Goal: Information Seeking & Learning: Compare options

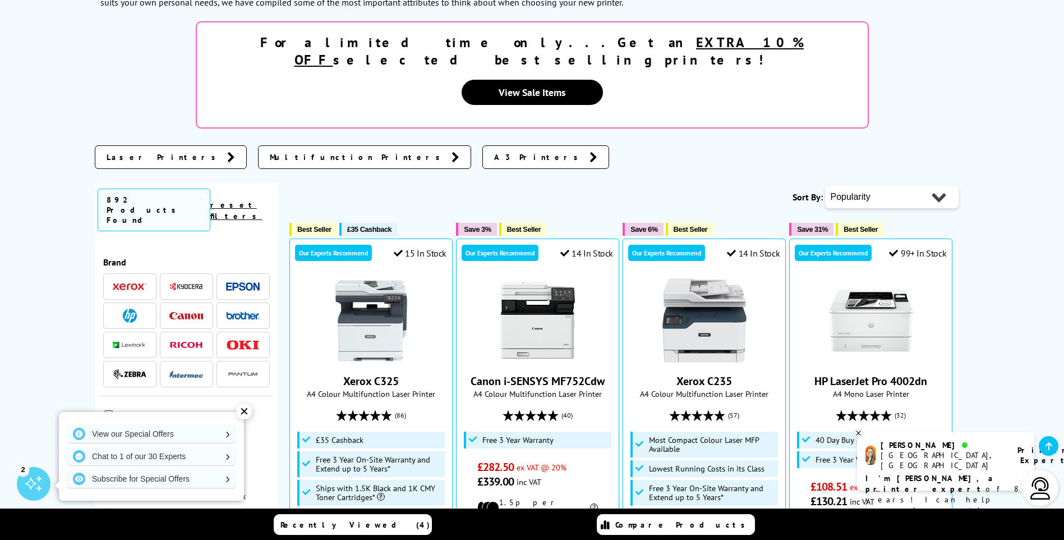
scroll to position [224, 0]
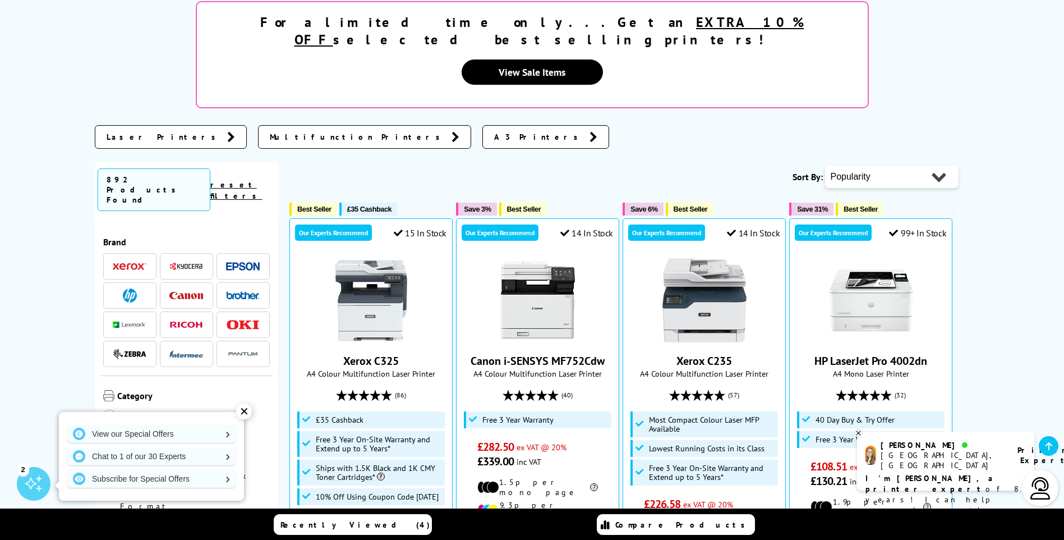
click at [123, 288] on img at bounding box center [130, 295] width 14 height 14
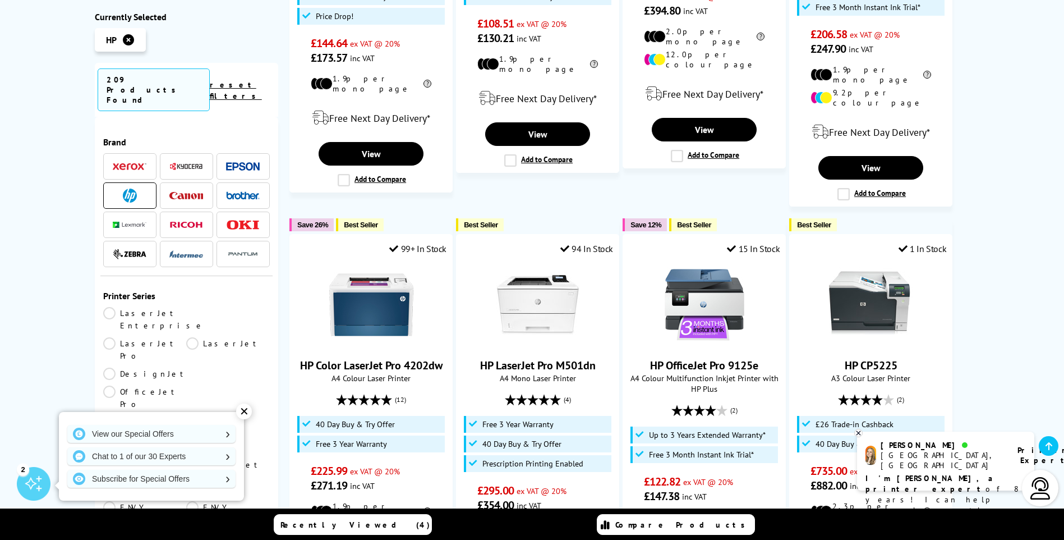
scroll to position [505, 0]
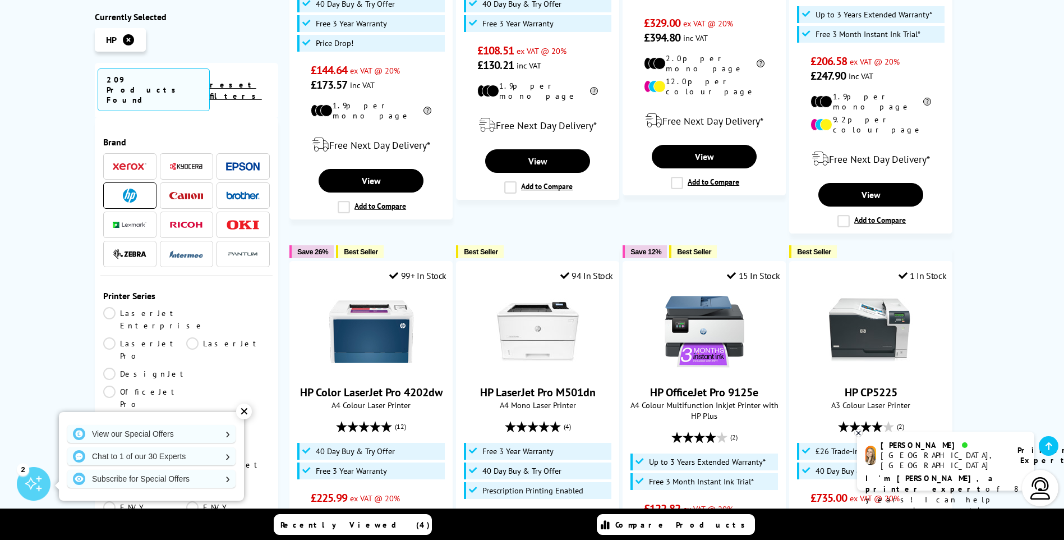
click at [245, 411] on div "✕" at bounding box center [244, 411] width 16 height 16
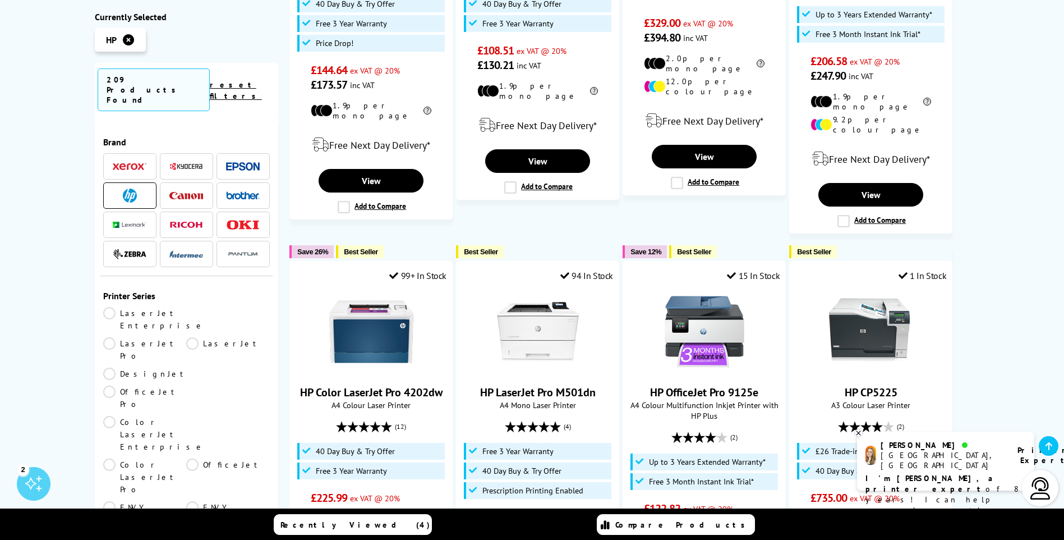
click at [186, 337] on link "LaserJet" at bounding box center [228, 349] width 84 height 25
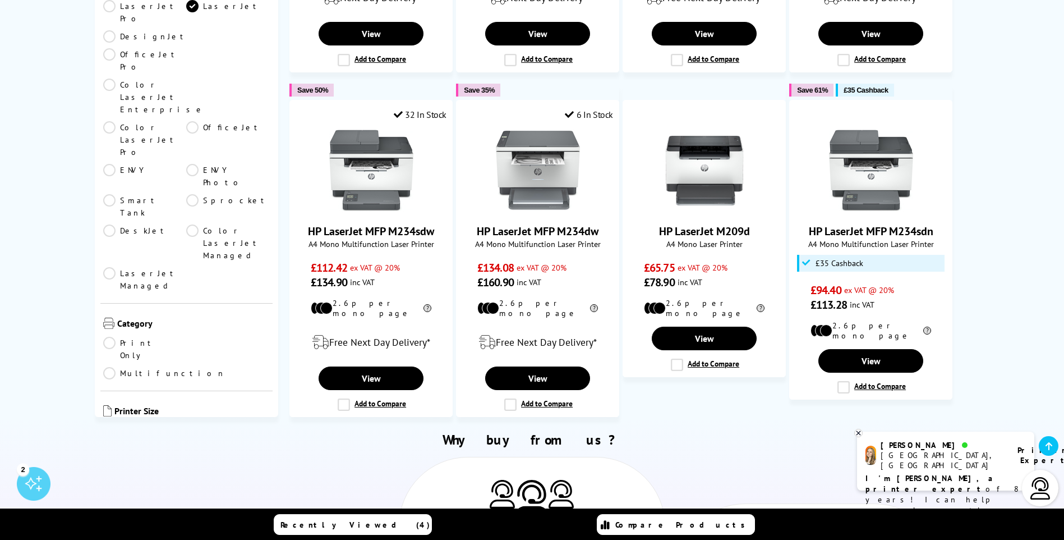
scroll to position [280, 0]
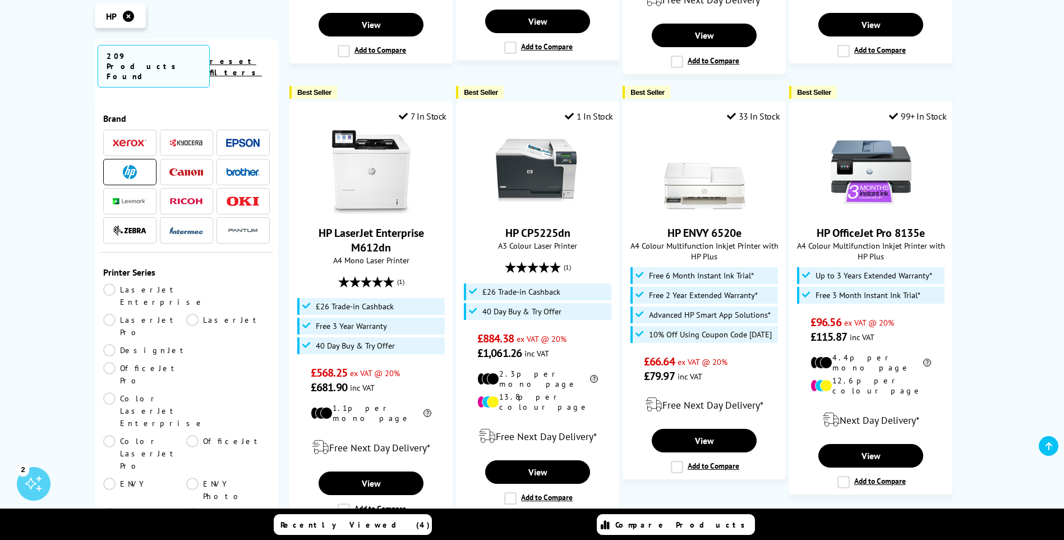
scroll to position [1349, 0]
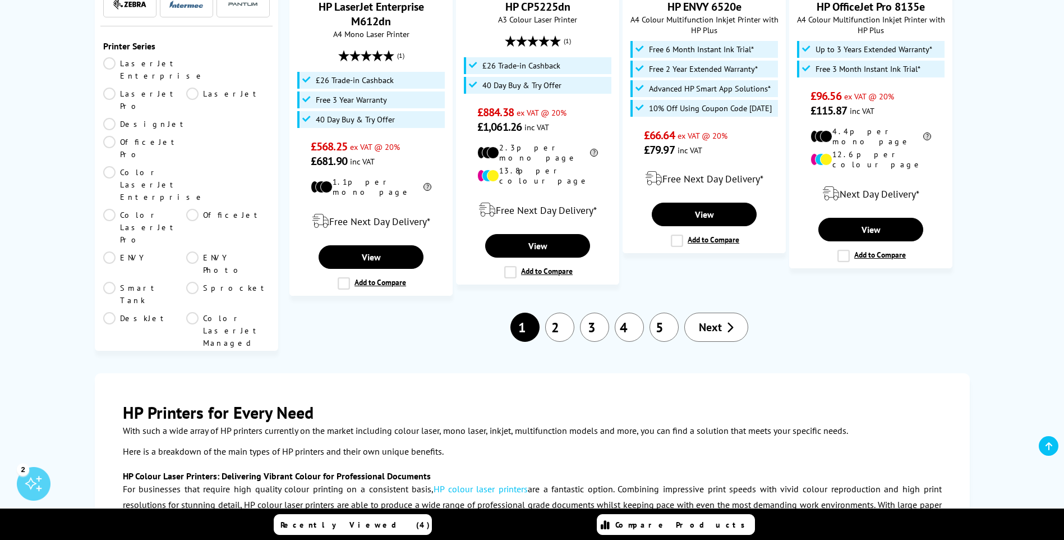
click at [712, 320] on span "Next" at bounding box center [710, 327] width 23 height 15
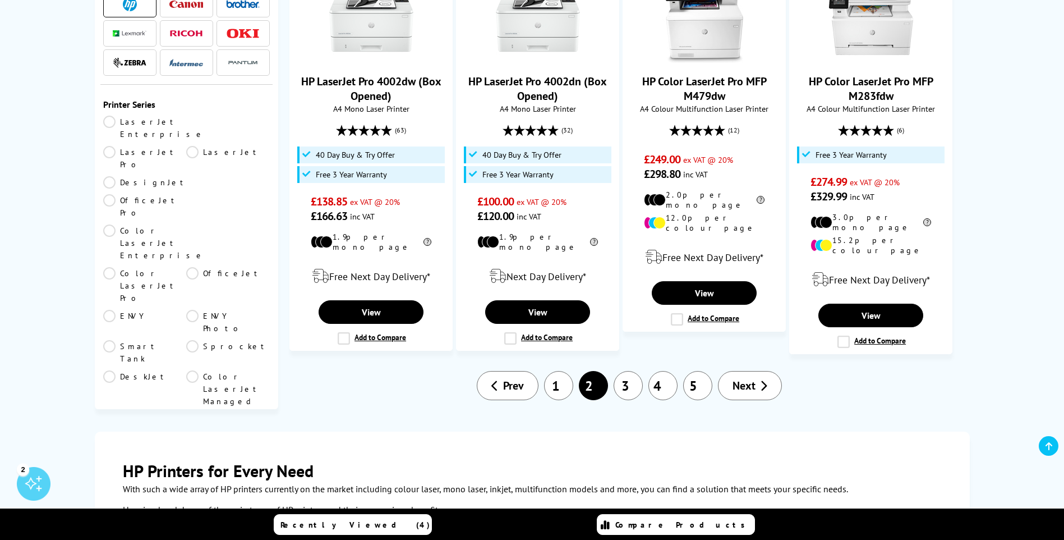
scroll to position [1346, 0]
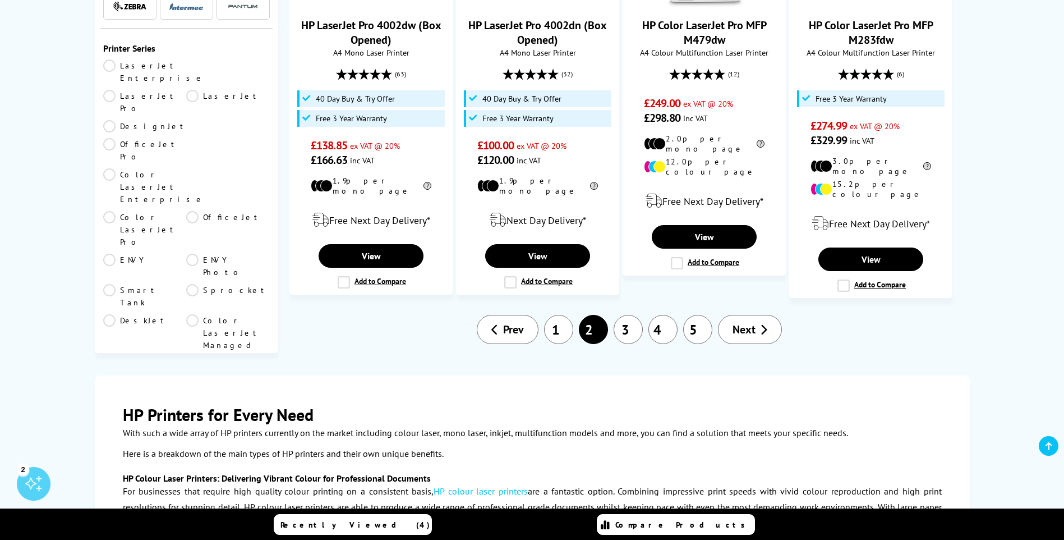
click at [751, 322] on span "Next" at bounding box center [744, 329] width 23 height 15
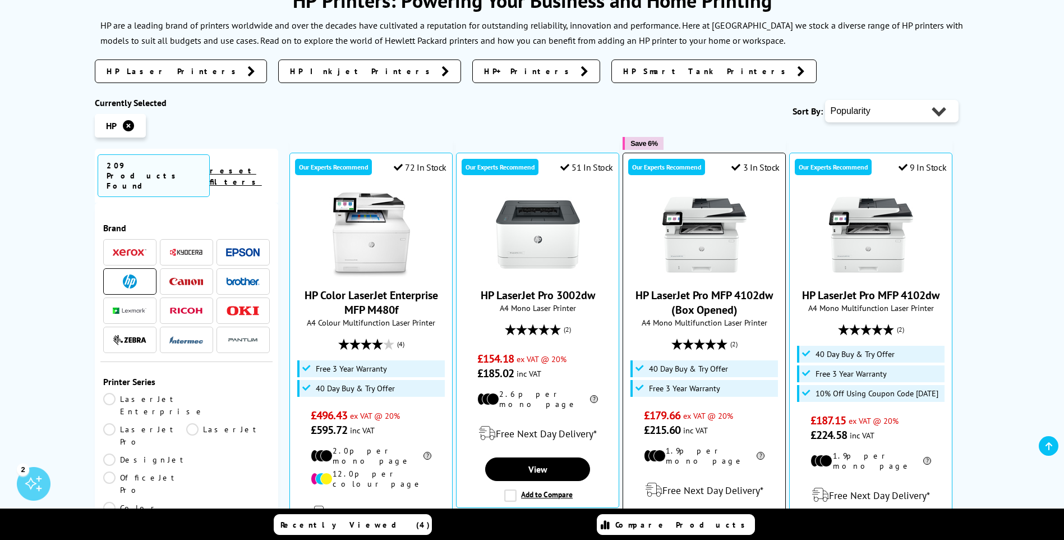
scroll to position [168, 0]
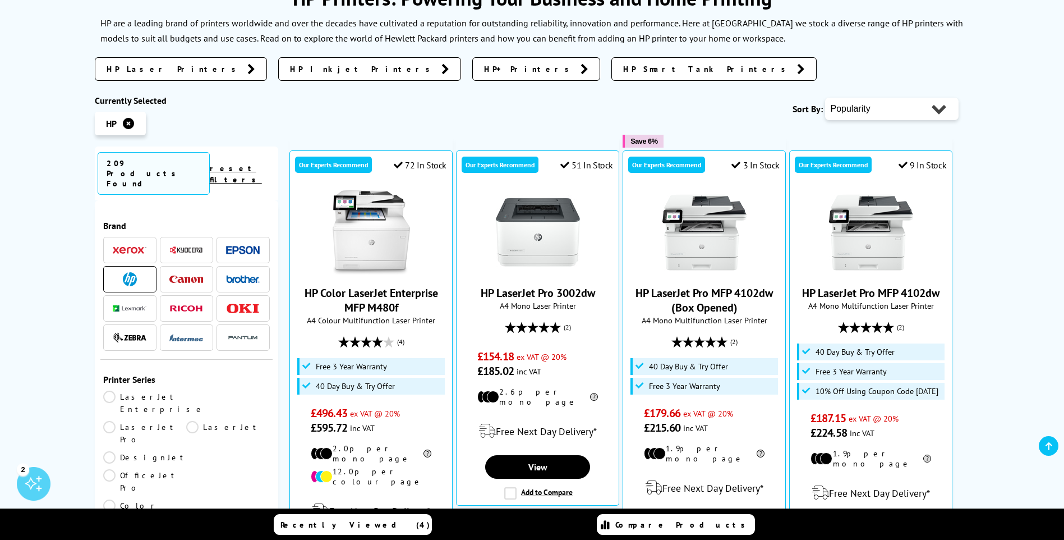
click at [127, 122] on icon at bounding box center [128, 123] width 11 height 11
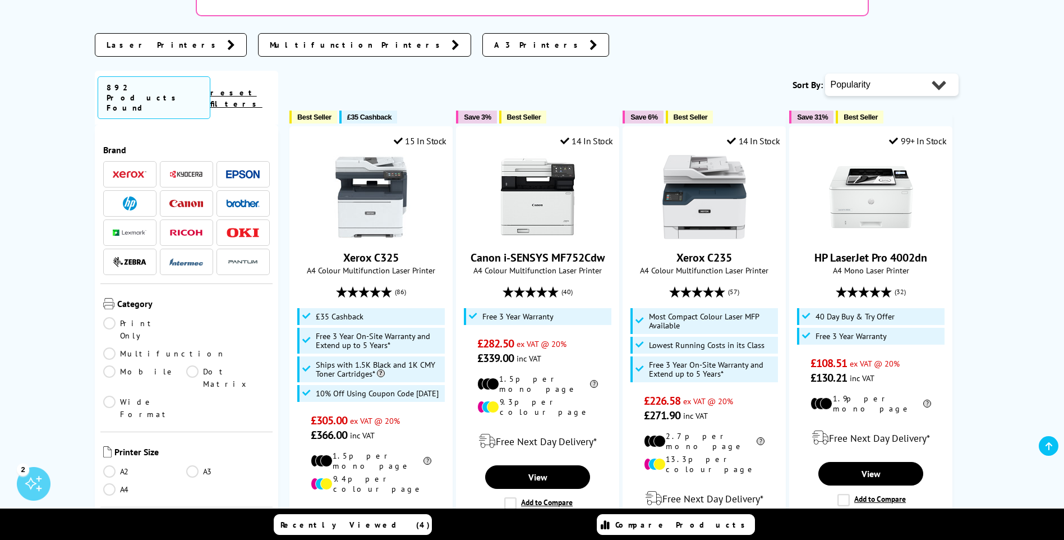
scroll to position [337, 0]
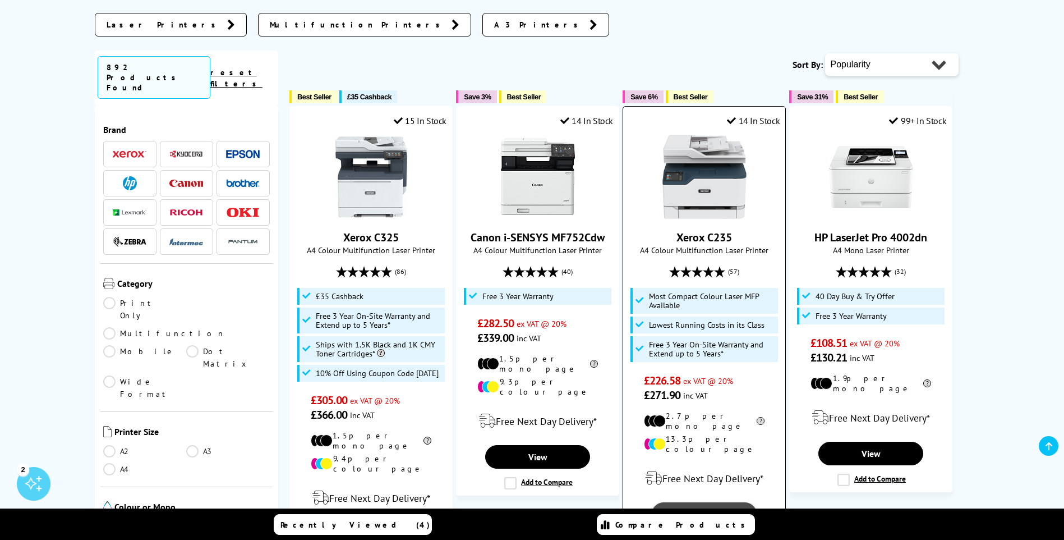
click at [709, 502] on link "View" at bounding box center [704, 514] width 104 height 24
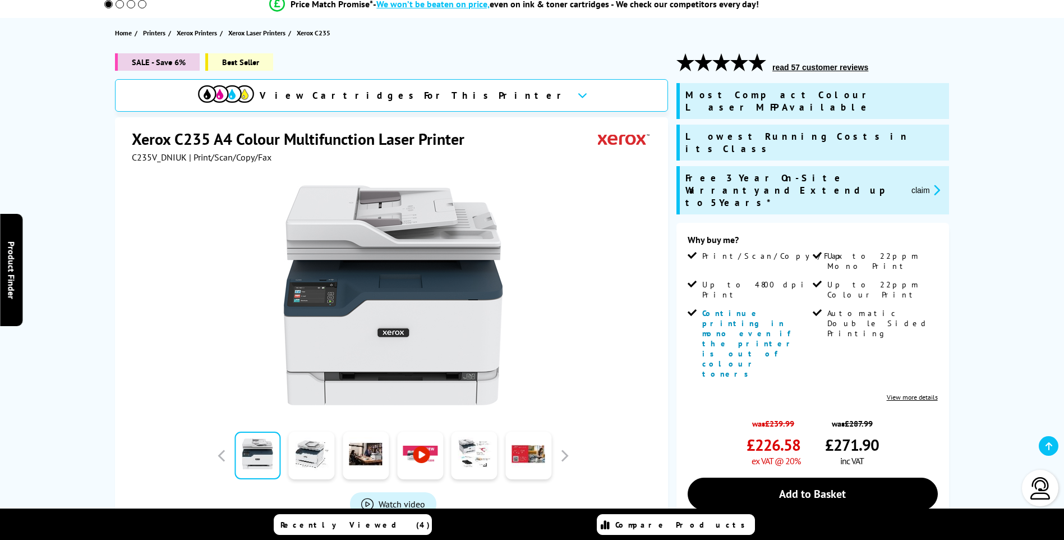
scroll to position [168, 0]
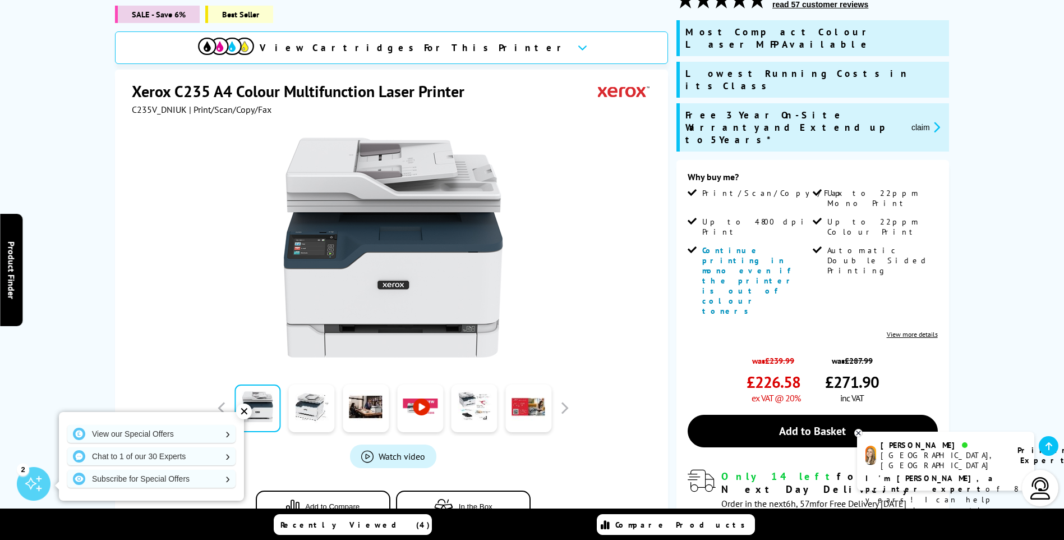
click at [608, 178] on div at bounding box center [393, 242] width 522 height 254
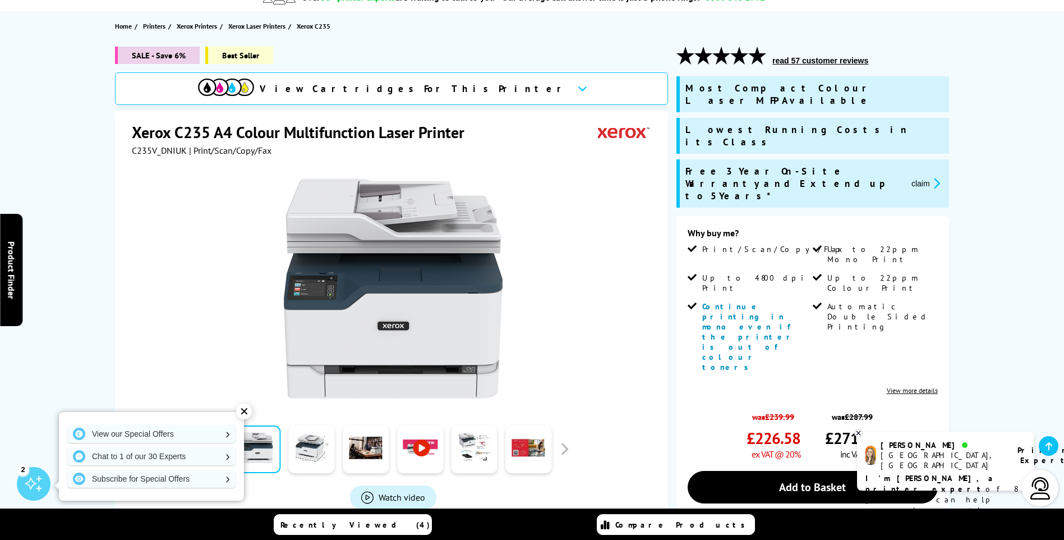
scroll to position [0, 0]
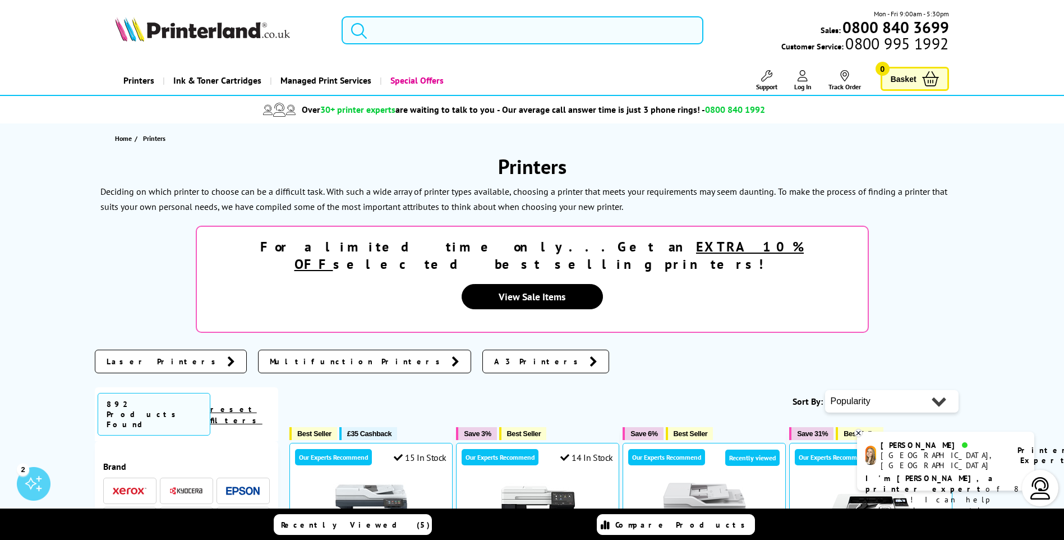
drag, startPoint x: 385, startPoint y: 29, endPoint x: 392, endPoint y: 29, distance: 6.2
click at [385, 29] on input "search" at bounding box center [523, 30] width 362 height 28
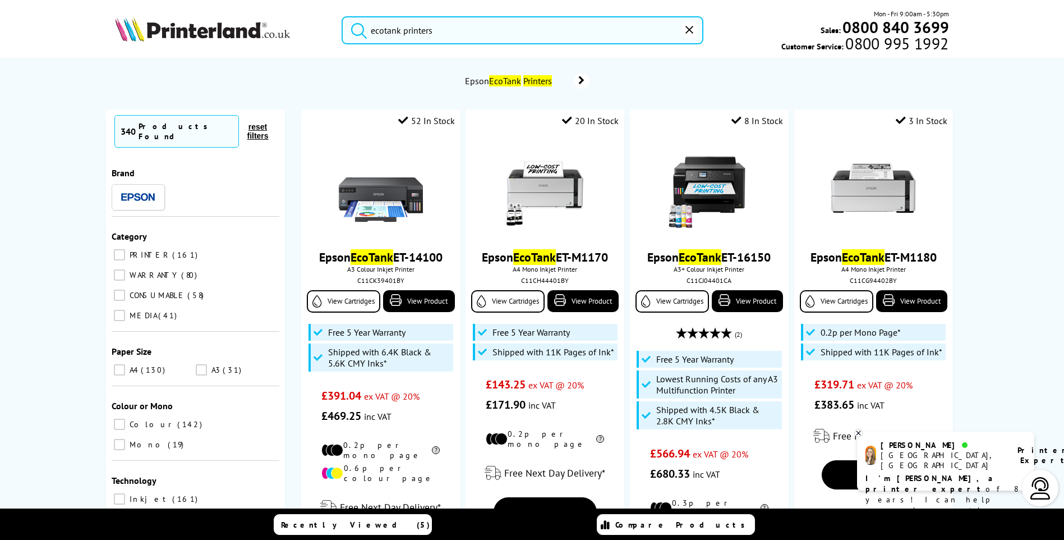
type input "ecotank printers"
click at [342, 16] on button "submit" at bounding box center [356, 28] width 28 height 25
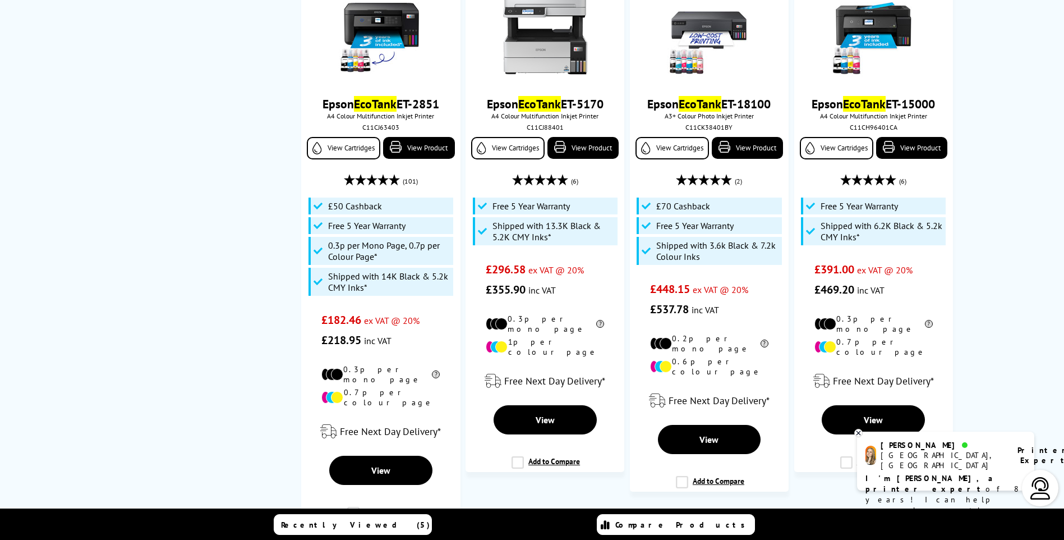
scroll to position [1290, 0]
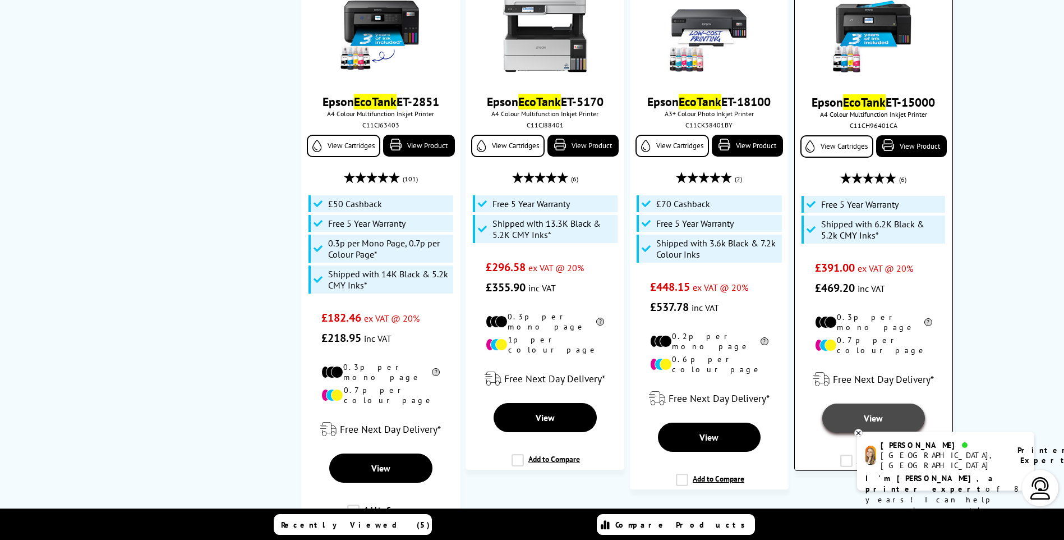
click at [877, 412] on span "View" at bounding box center [873, 417] width 19 height 11
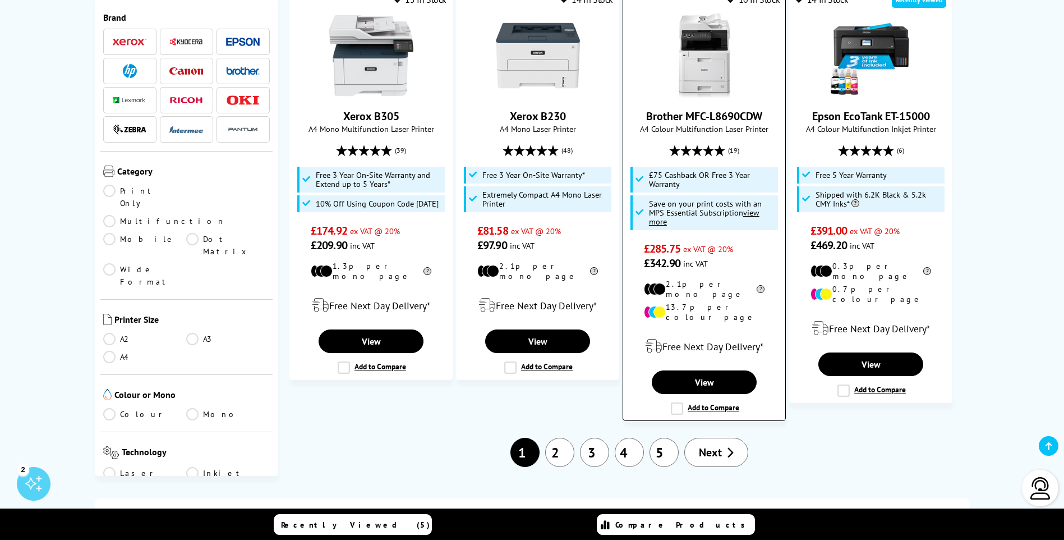
scroll to position [1627, 0]
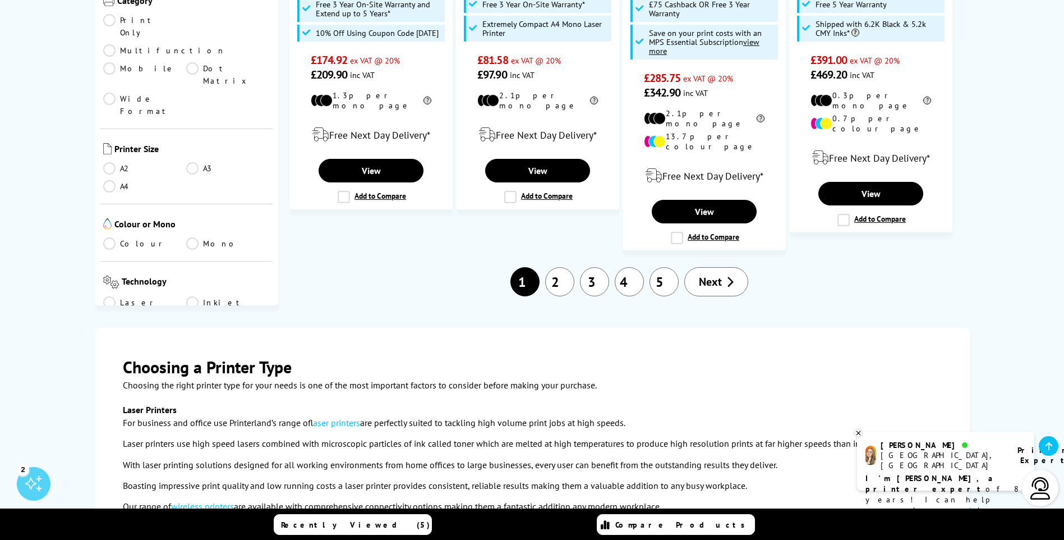
click at [715, 274] on span "Next" at bounding box center [710, 281] width 23 height 15
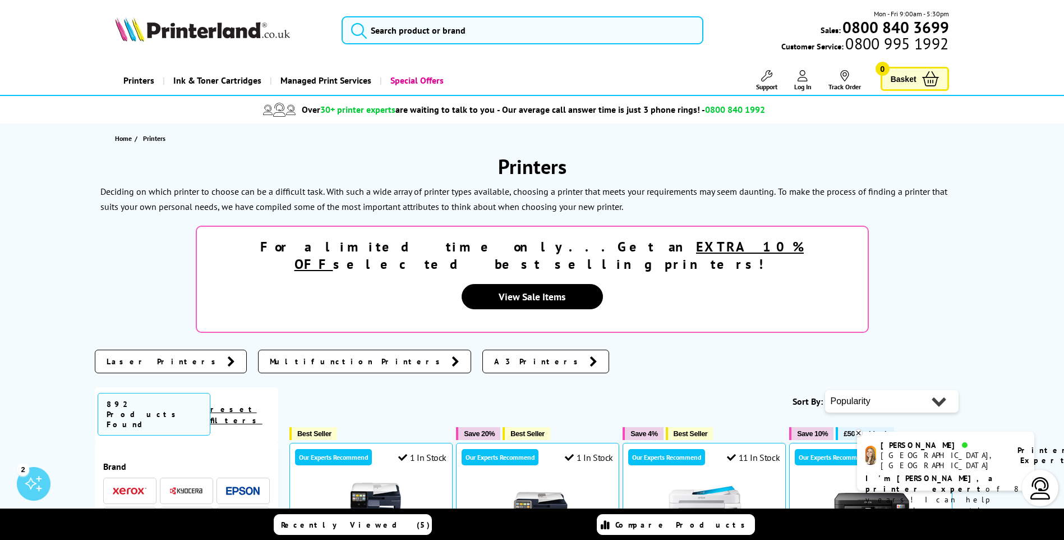
scroll to position [112, 0]
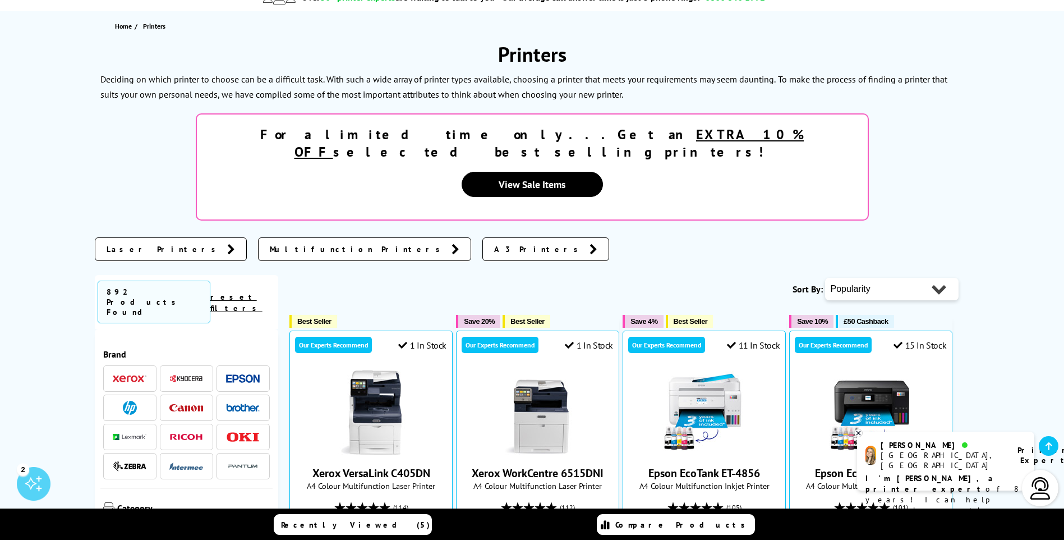
click at [941, 278] on select "Popularity Rating Price - Low to High Price - High to Low Running Costs - Low t…" at bounding box center [892, 289] width 134 height 22
select select "Price Ascending"
click at [825, 278] on select "Popularity Rating Price - Low to High Price - High to Low Running Costs - Low t…" at bounding box center [892, 289] width 134 height 22
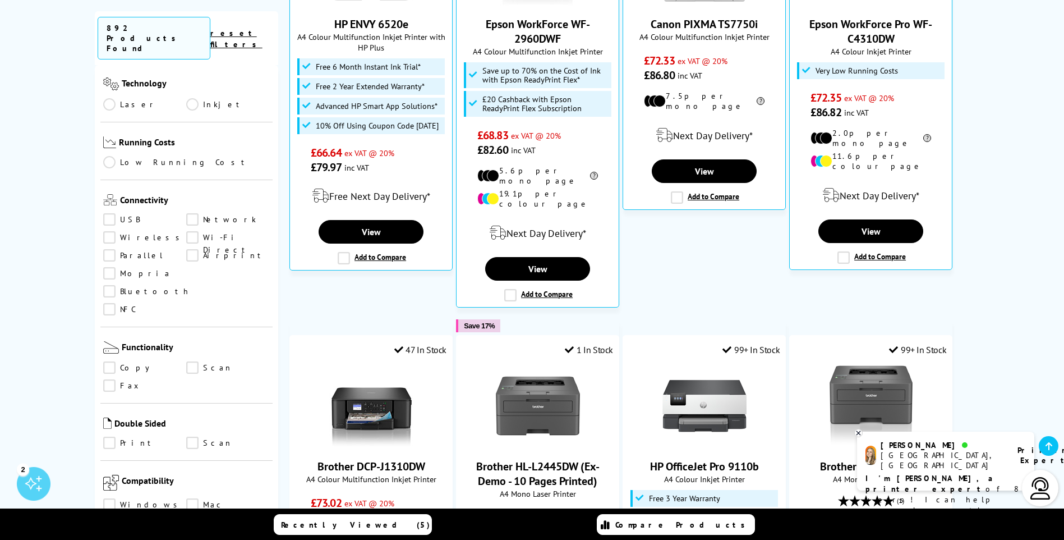
scroll to position [449, 0]
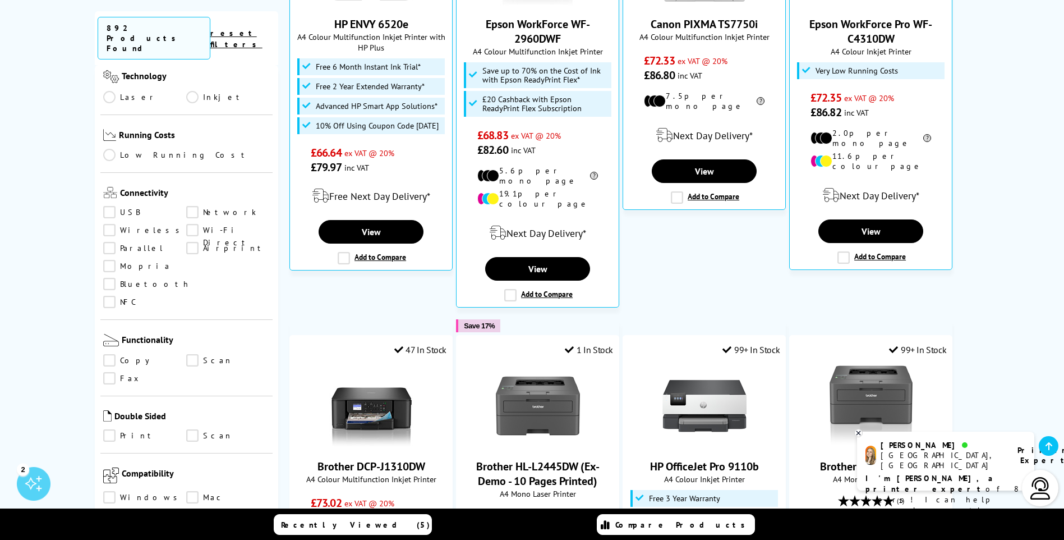
click at [113, 354] on link "Copy" at bounding box center [145, 360] width 84 height 12
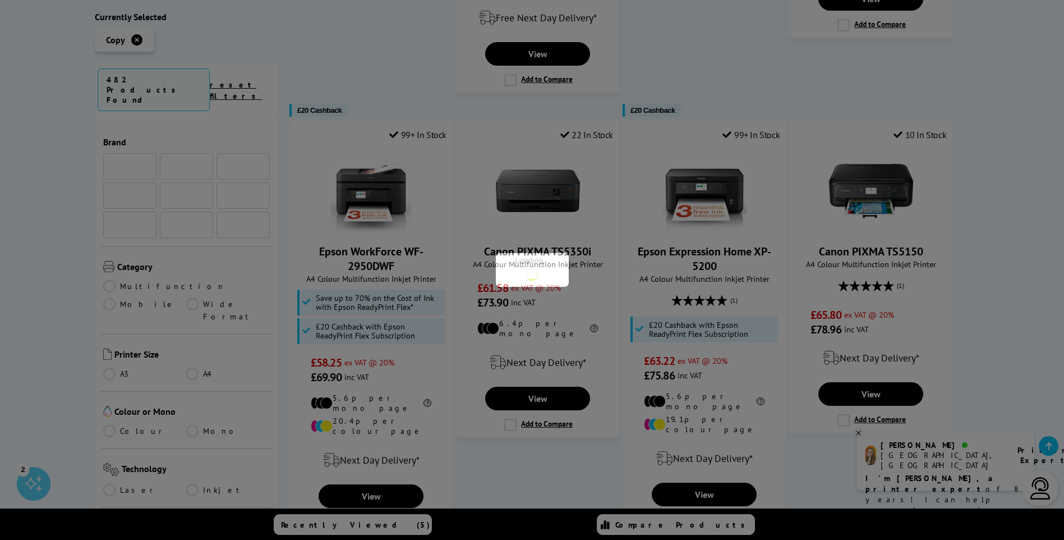
scroll to position [449, 0]
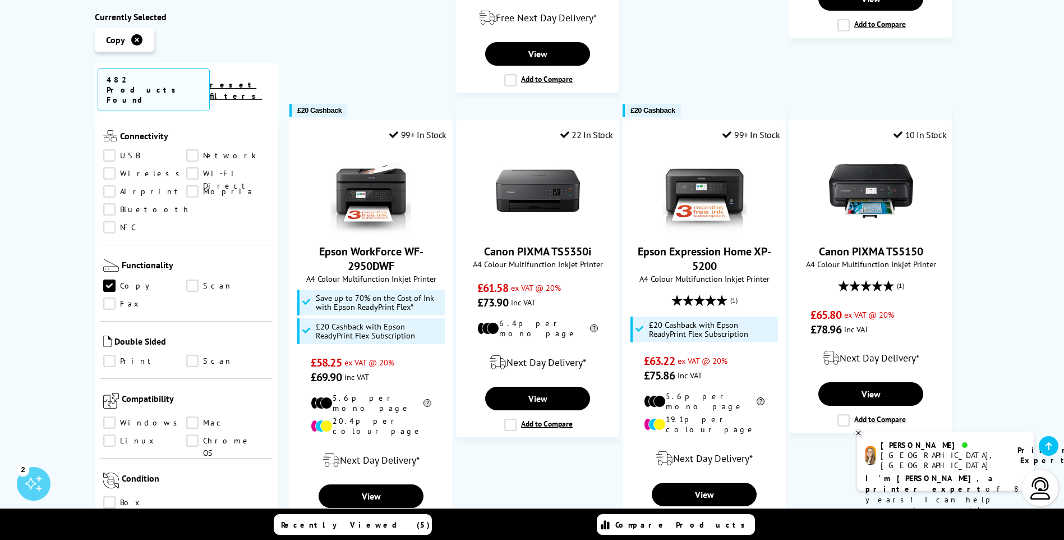
click at [191, 280] on link "Scan" at bounding box center [228, 286] width 84 height 12
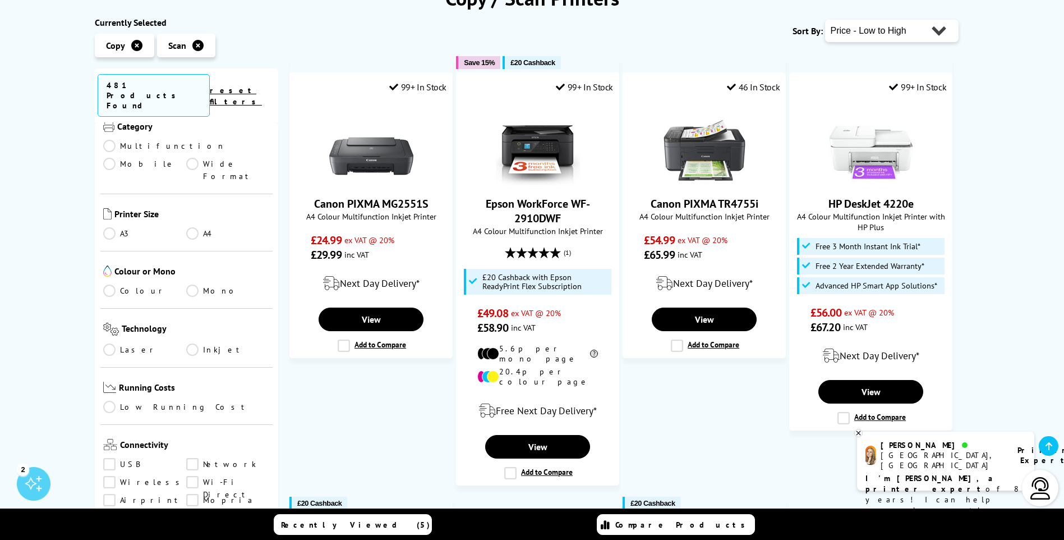
scroll to position [168, 0]
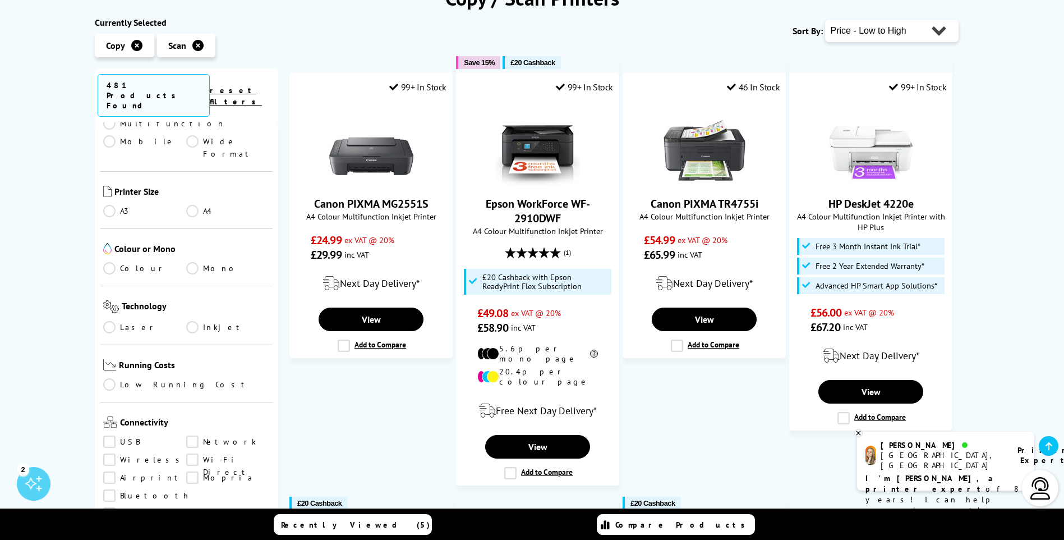
click at [110, 262] on link "Colour" at bounding box center [145, 268] width 84 height 12
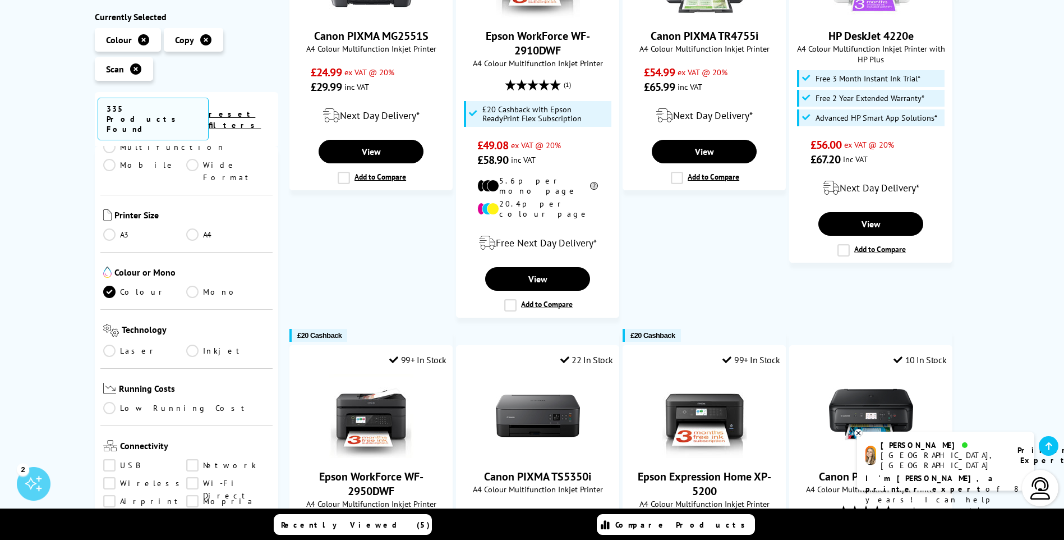
scroll to position [337, 0]
click at [192, 344] on link "Inkjet" at bounding box center [228, 350] width 84 height 12
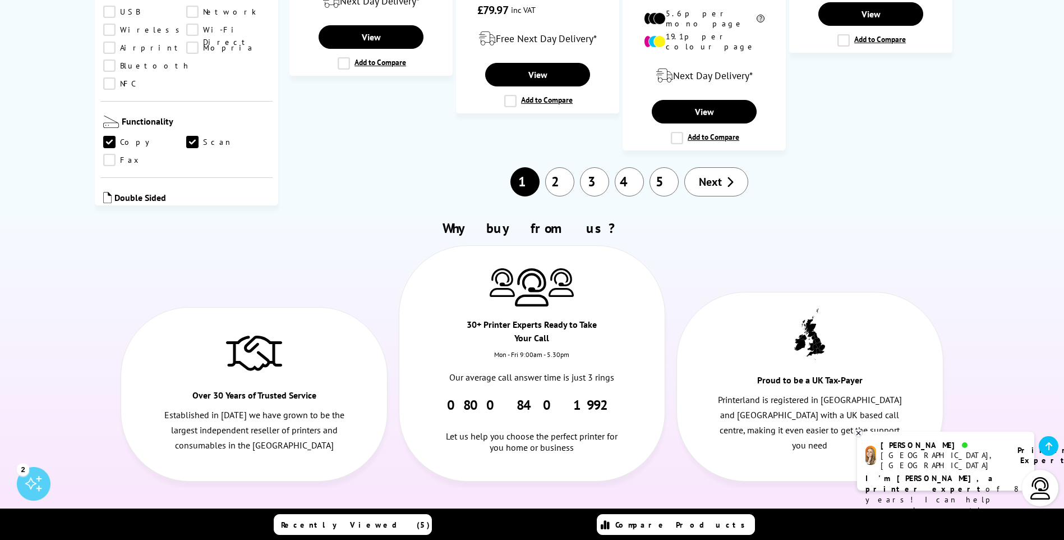
scroll to position [1402, 0]
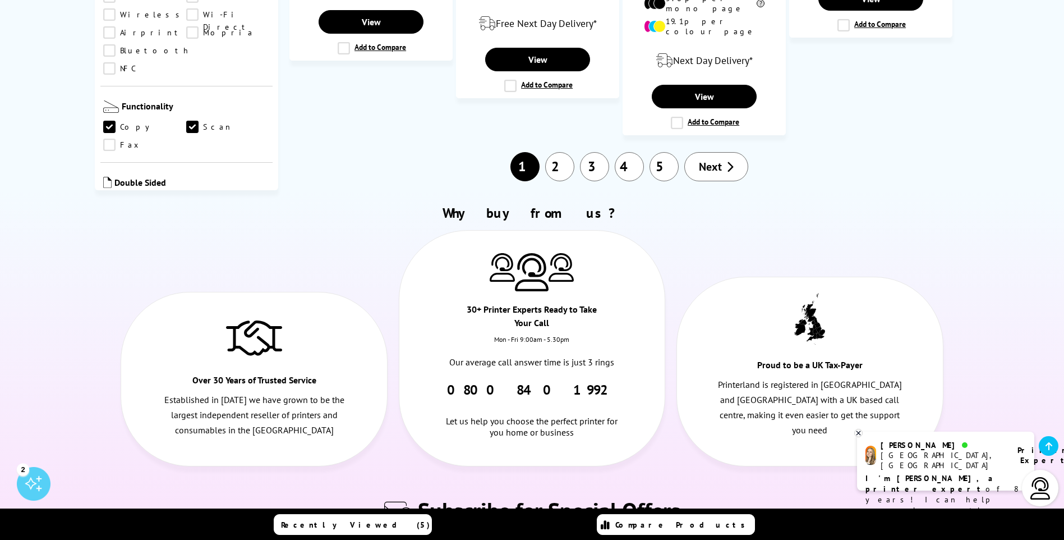
click at [716, 159] on span "Next" at bounding box center [710, 166] width 23 height 15
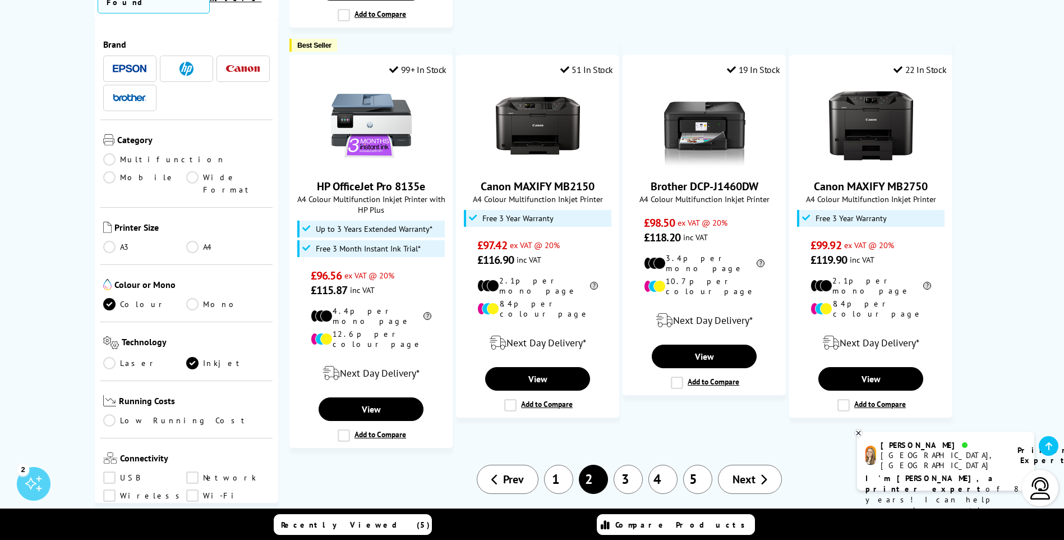
scroll to position [1234, 0]
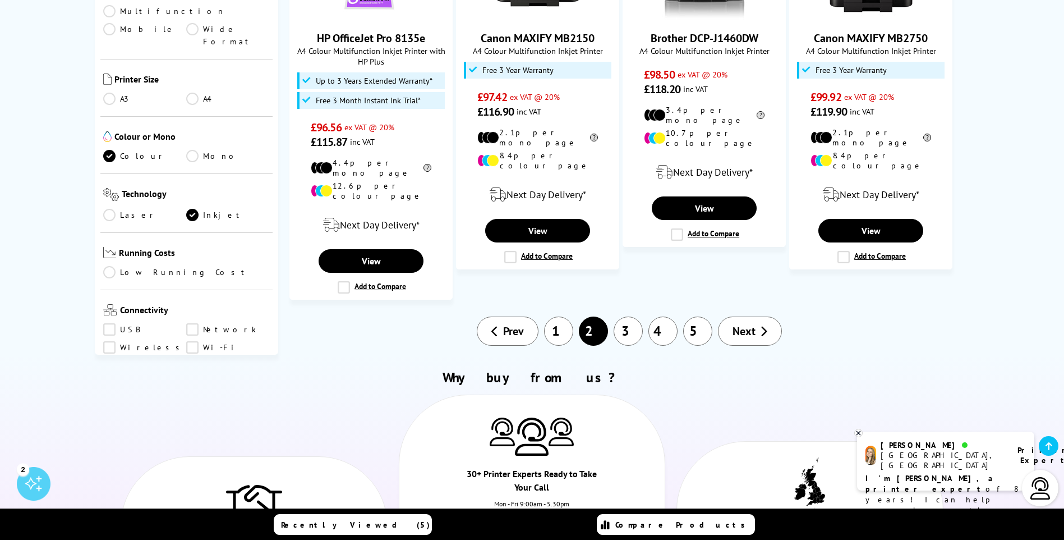
click at [752, 324] on span "Next" at bounding box center [744, 331] width 23 height 15
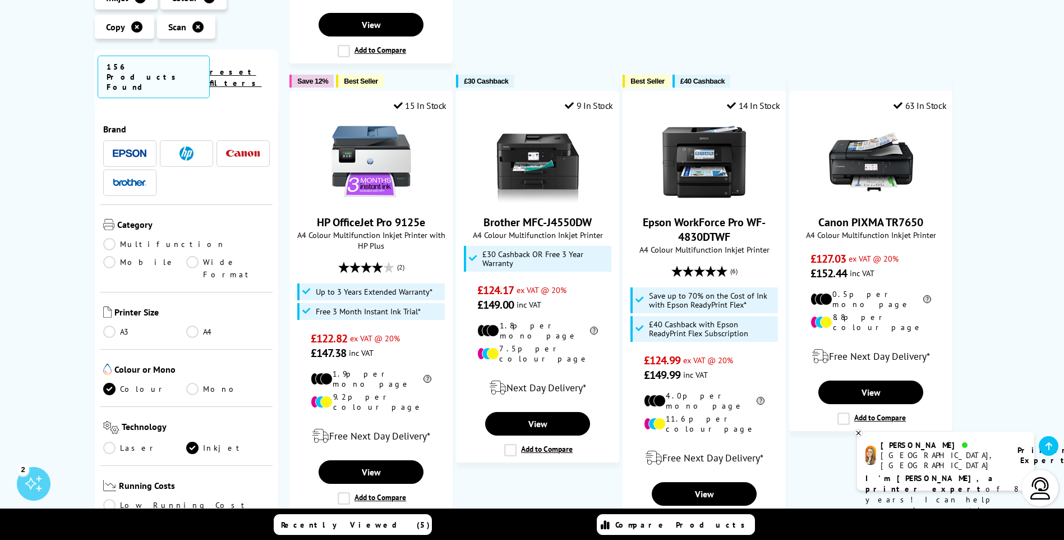
scroll to position [1122, 0]
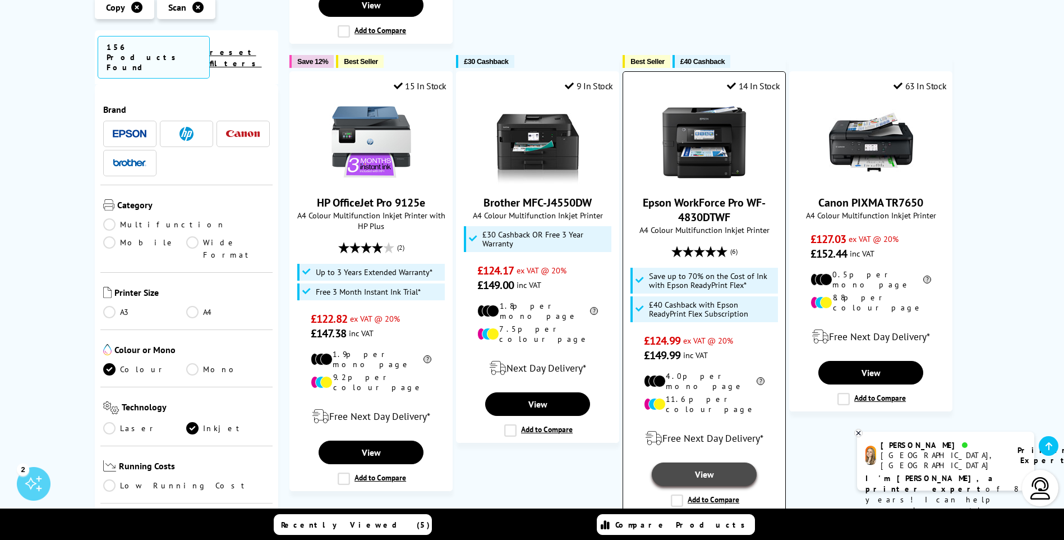
click at [706, 462] on link "View" at bounding box center [704, 474] width 104 height 24
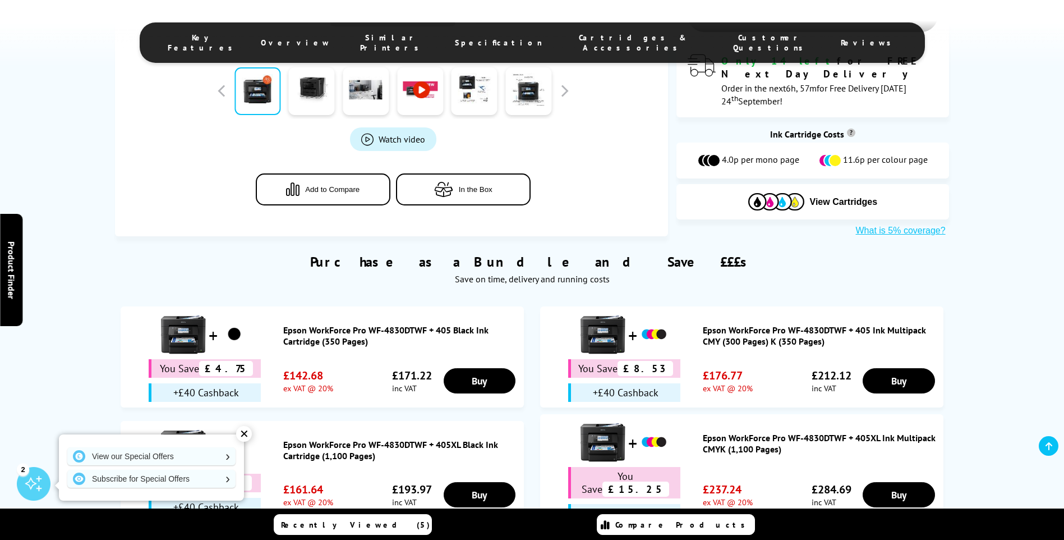
scroll to position [505, 0]
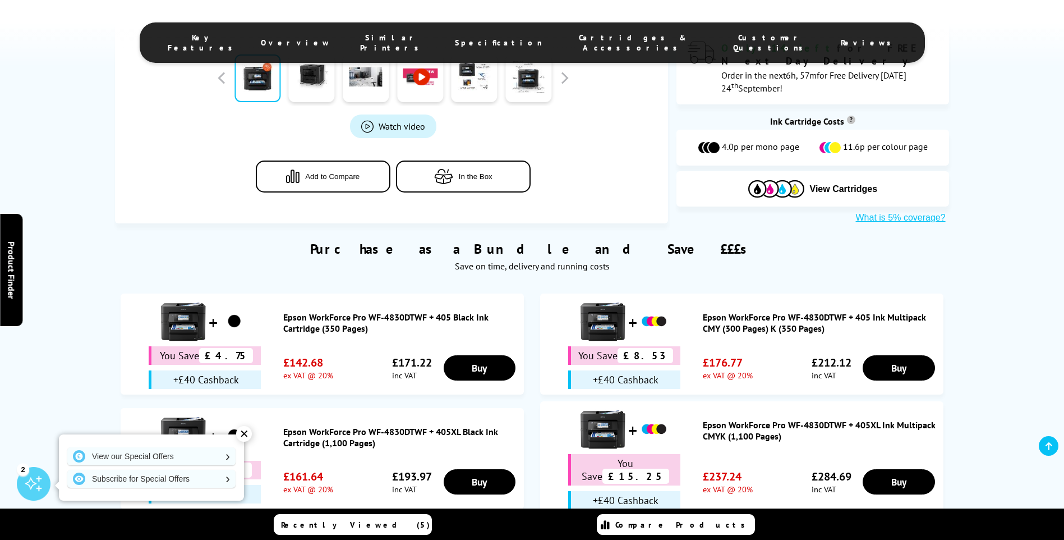
click at [246, 431] on div "✕" at bounding box center [244, 434] width 16 height 16
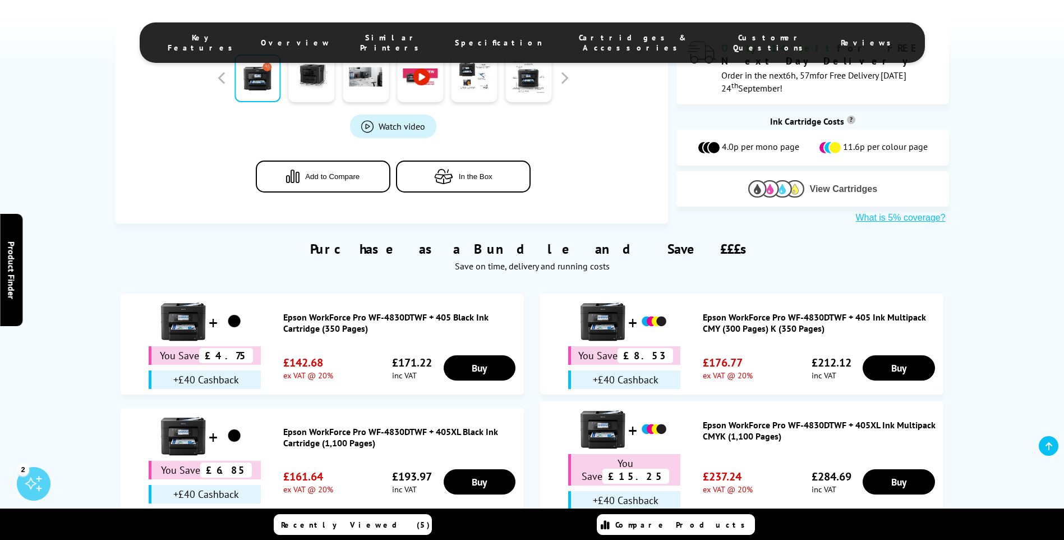
click at [779, 180] on img at bounding box center [776, 188] width 56 height 17
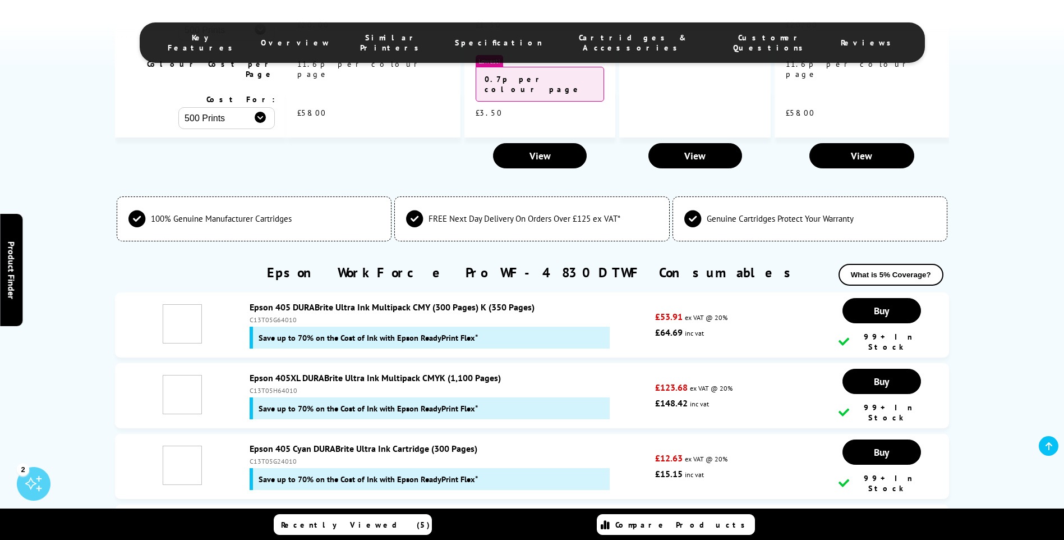
scroll to position [3345, 0]
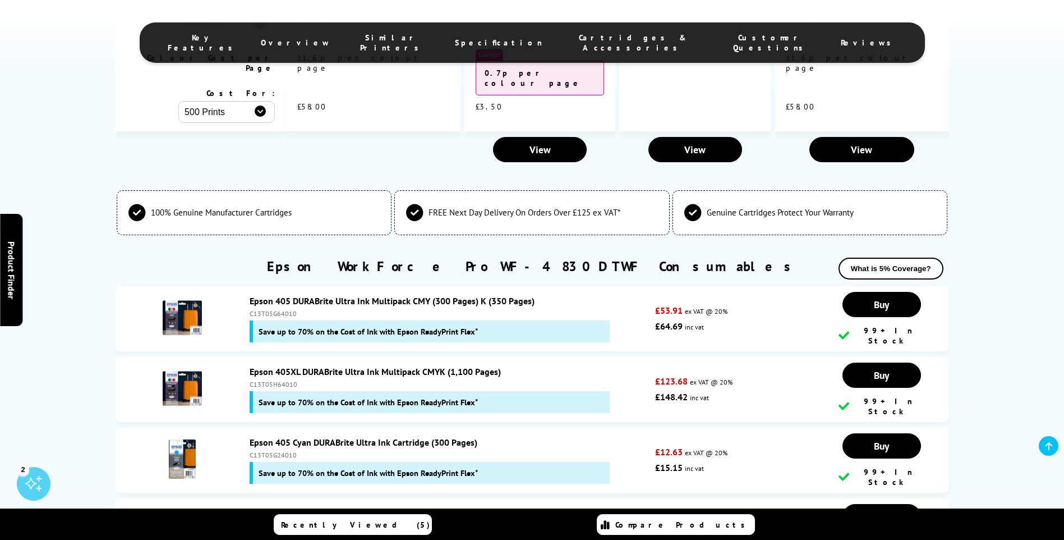
click at [183, 298] on img at bounding box center [182, 317] width 39 height 39
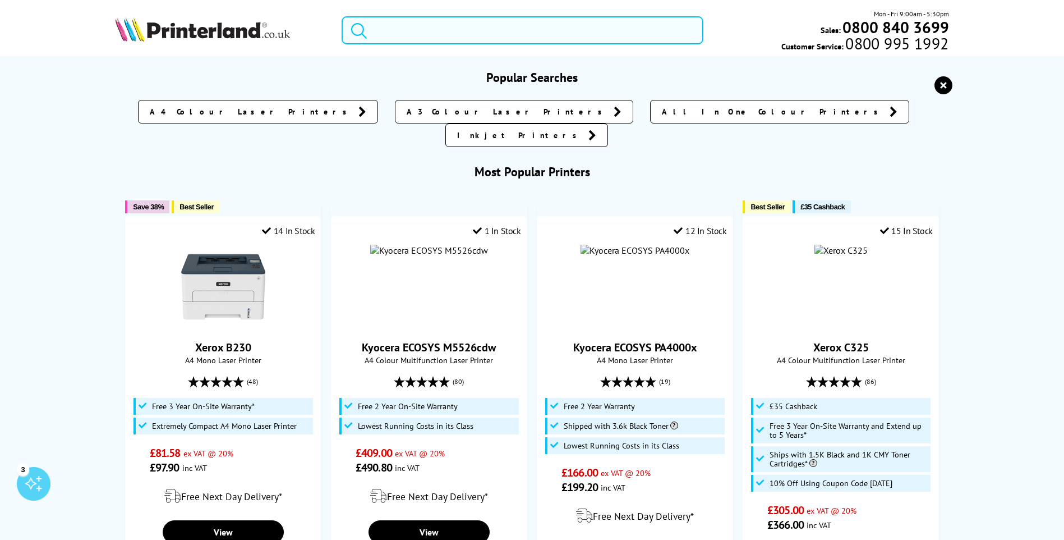
click at [374, 31] on input "search" at bounding box center [523, 30] width 362 height 28
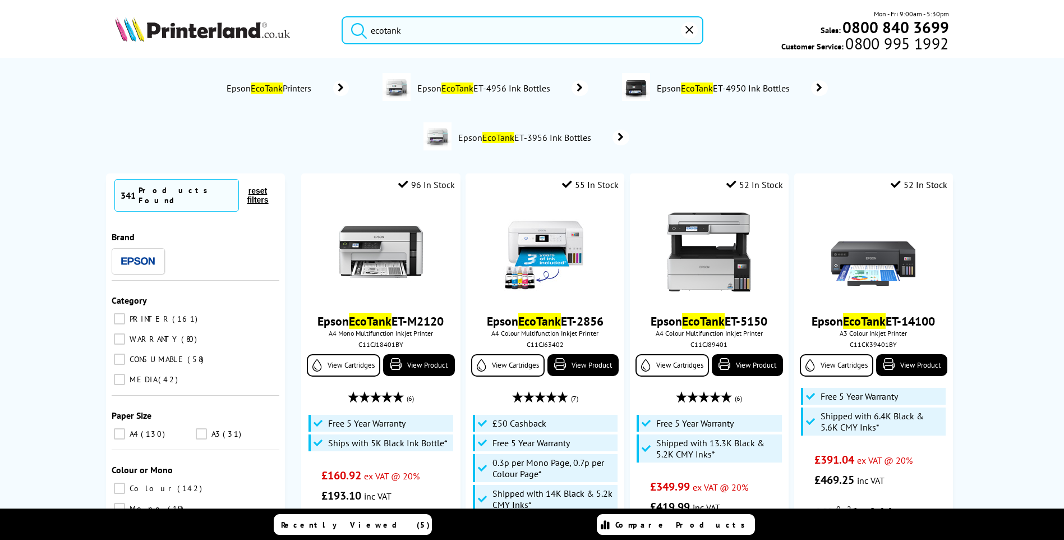
type input "ecotank"
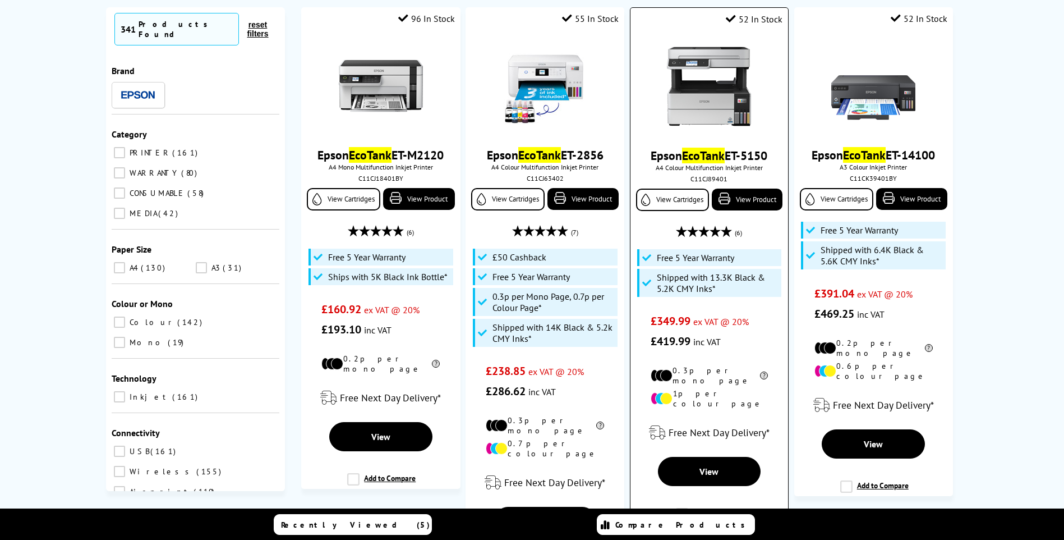
scroll to position [224, 0]
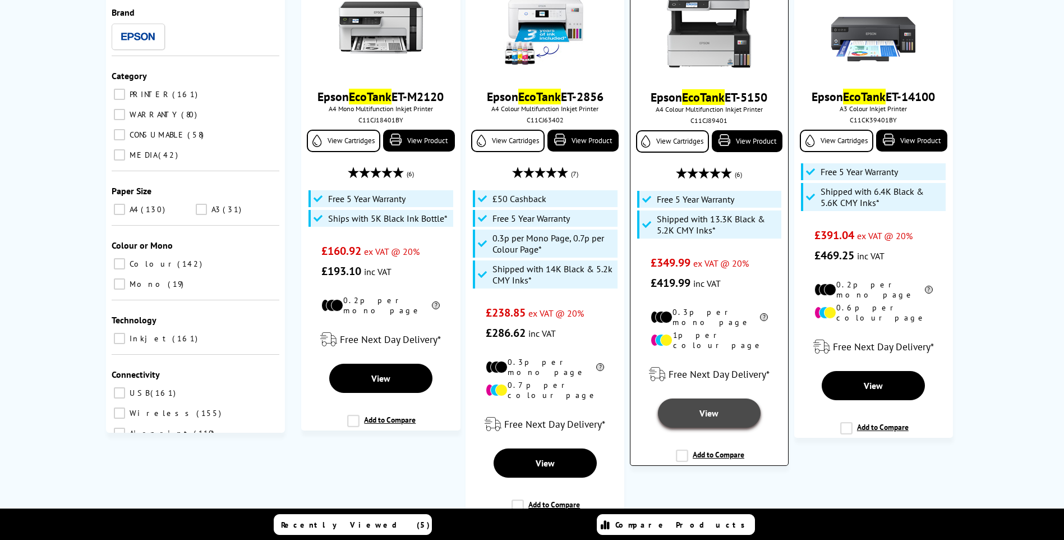
click at [709, 398] on link "View" at bounding box center [709, 412] width 103 height 29
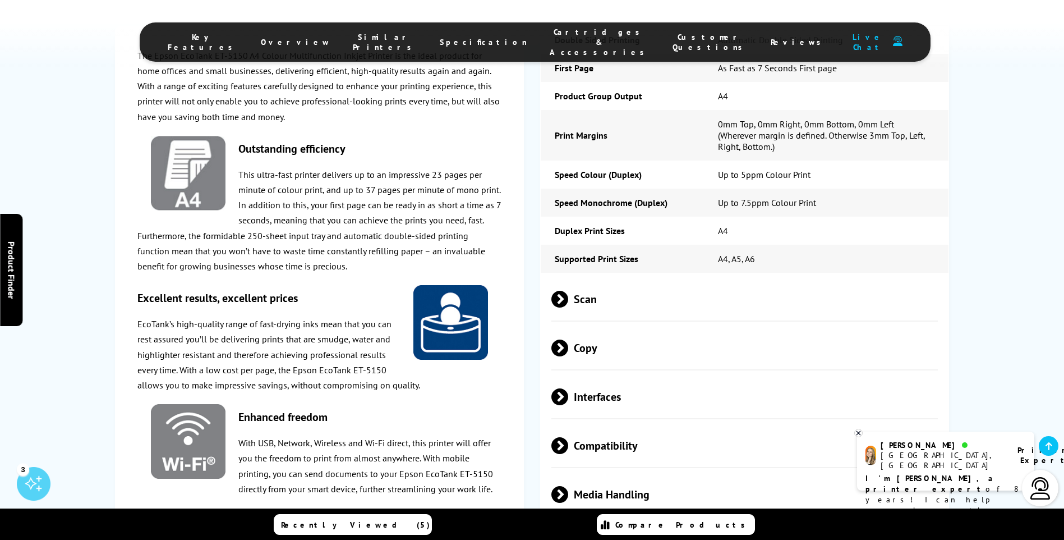
scroll to position [1627, 0]
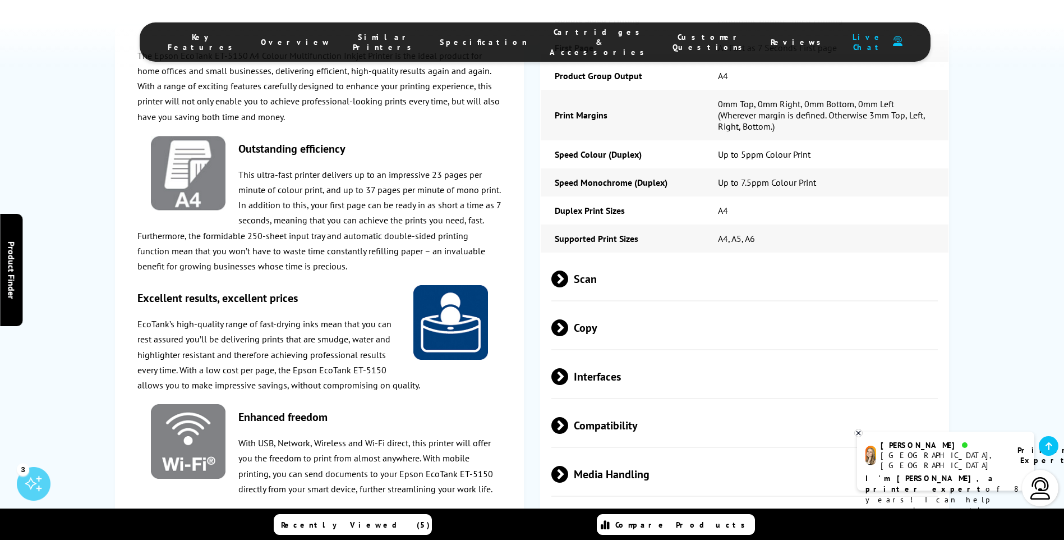
click at [568, 270] on span at bounding box center [568, 278] width 0 height 17
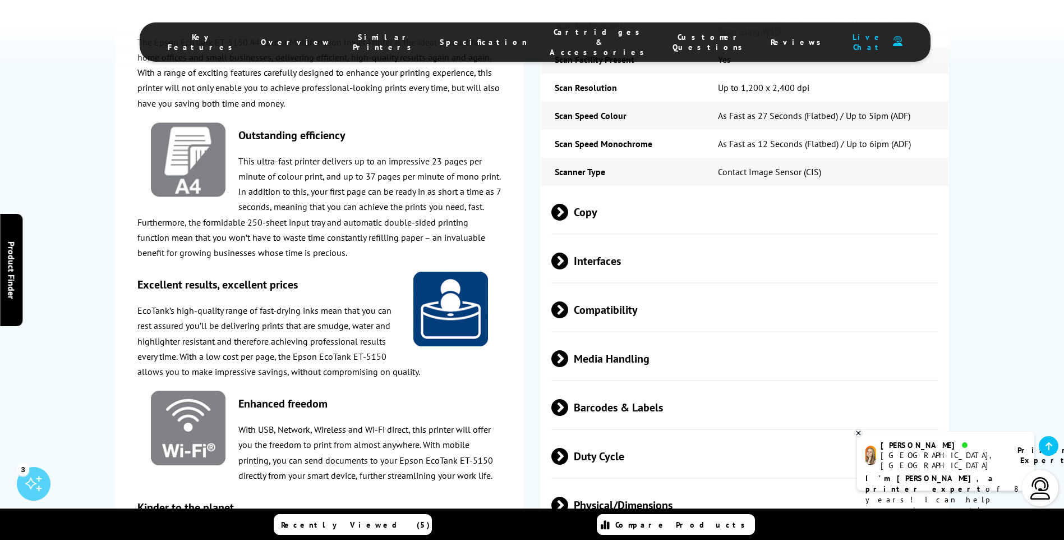
scroll to position [1795, 0]
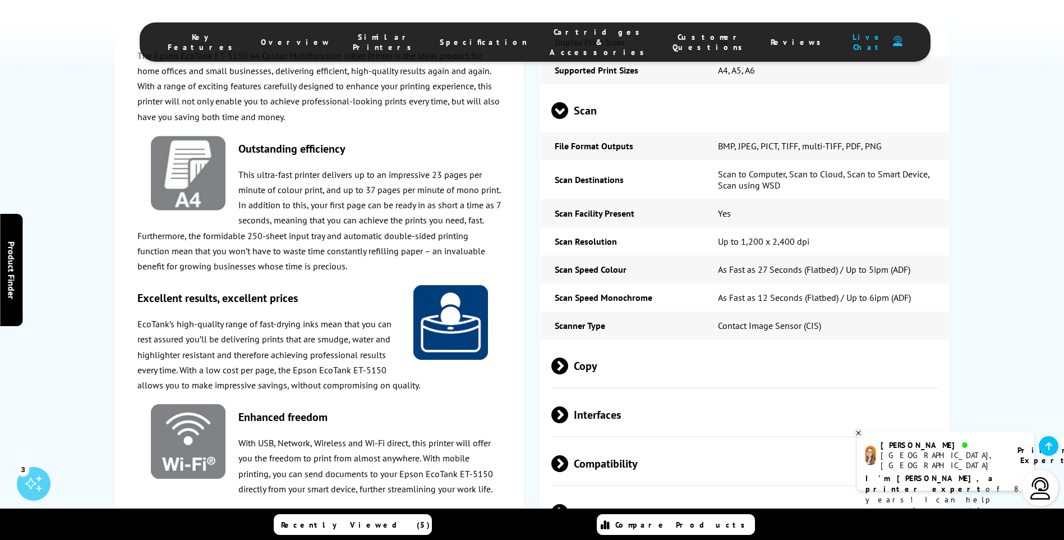
click at [573, 352] on span "Copy" at bounding box center [744, 366] width 387 height 42
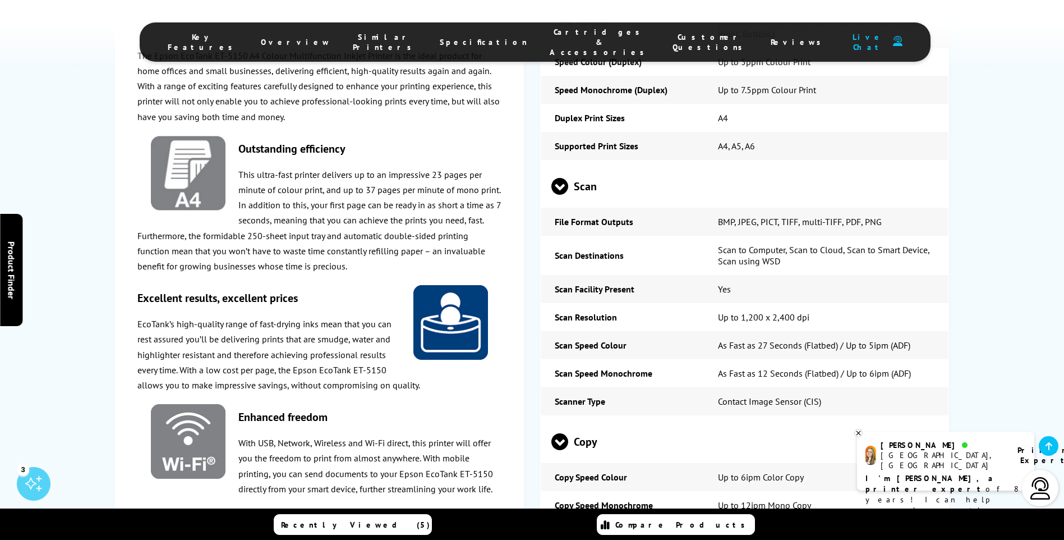
scroll to position [1739, 0]
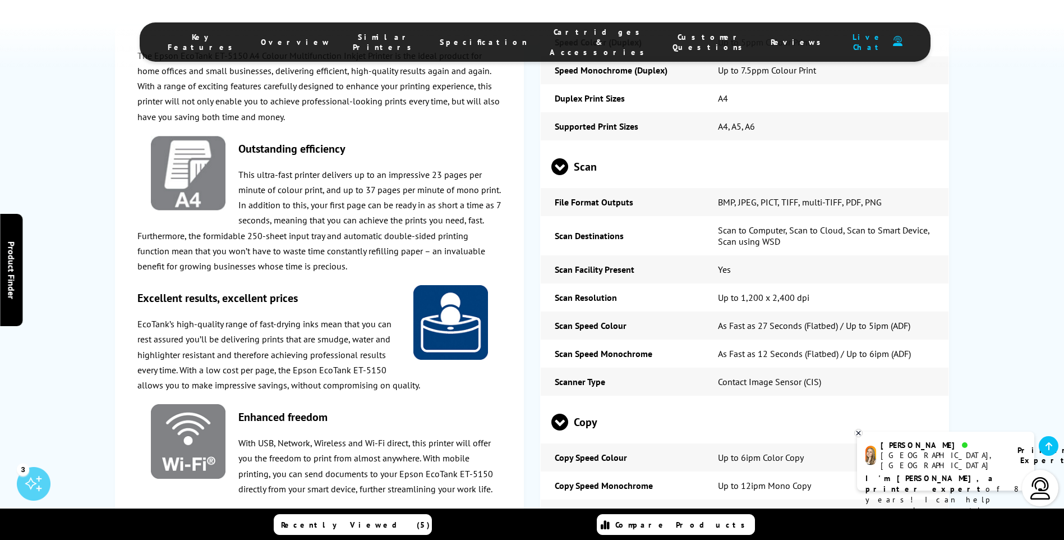
click at [559, 430] on span at bounding box center [559, 430] width 17 height 0
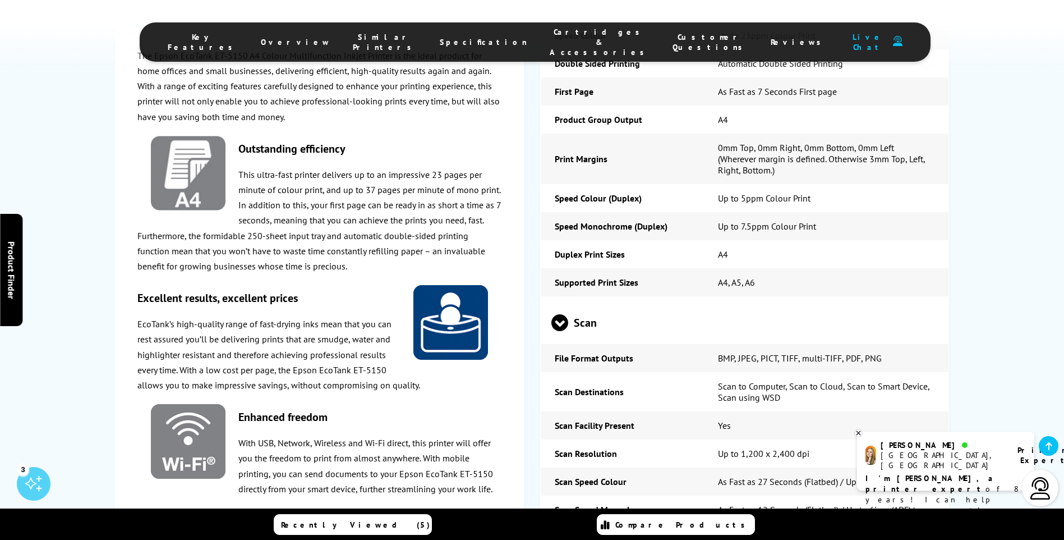
scroll to position [1571, 0]
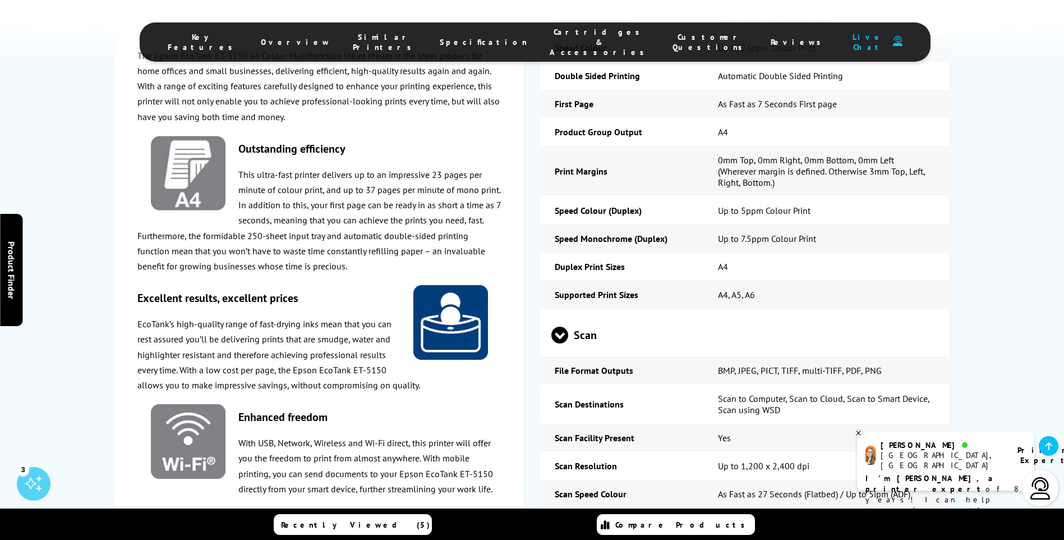
click at [554, 343] on span at bounding box center [559, 343] width 17 height 0
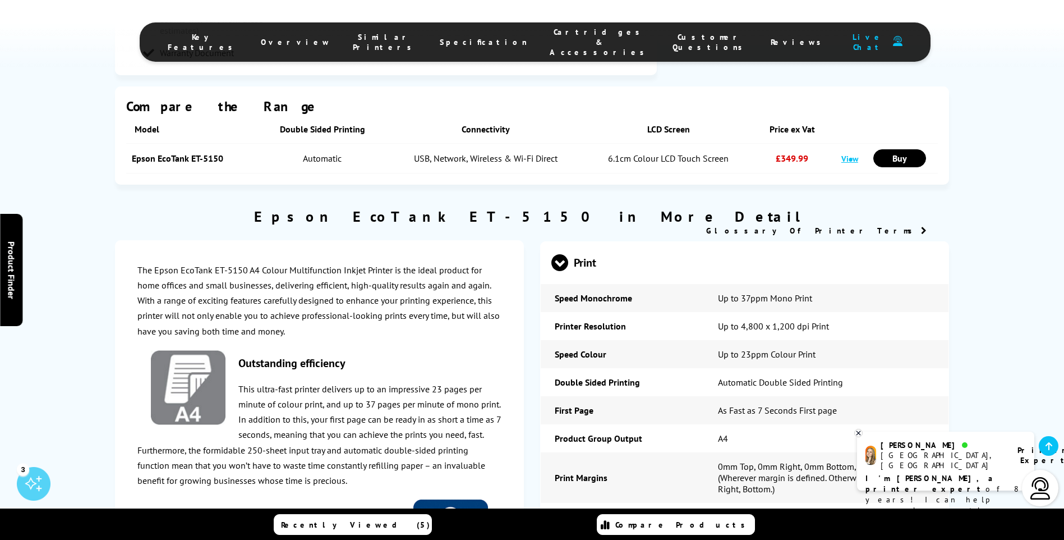
scroll to position [1234, 0]
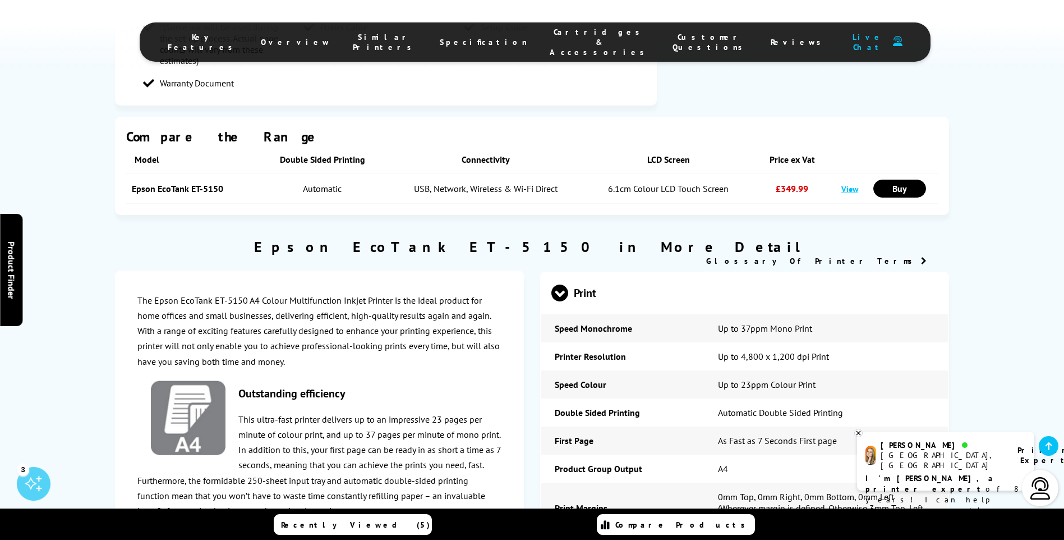
click at [562, 301] on span at bounding box center [559, 301] width 17 height 0
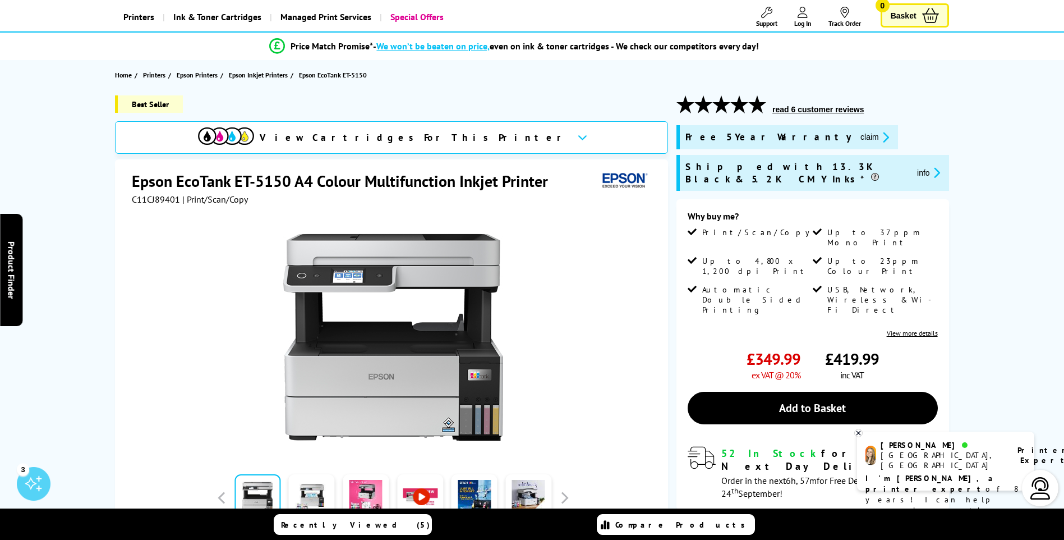
scroll to position [0, 0]
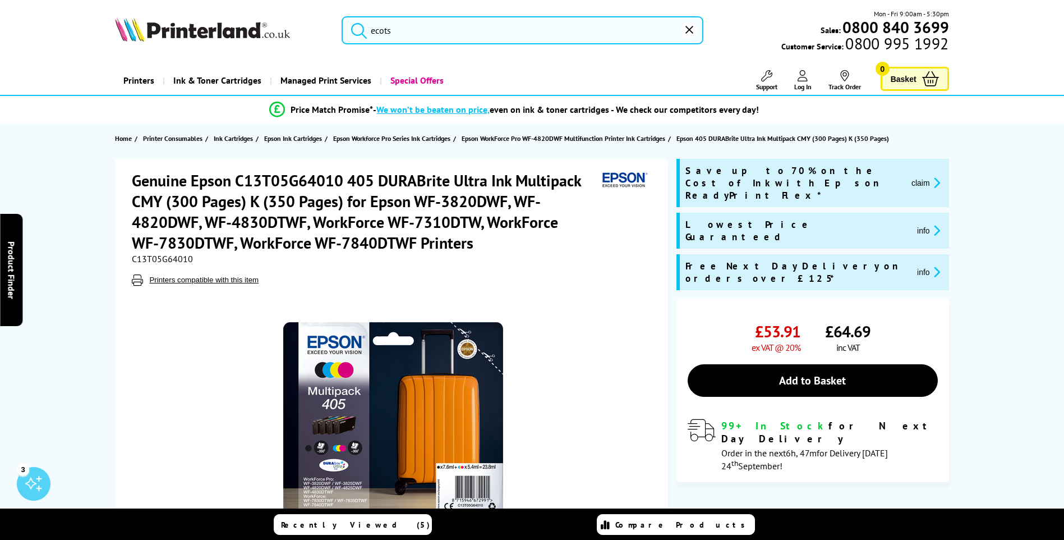
type input "ecotsa"
